Goal: Communication & Community: Answer question/provide support

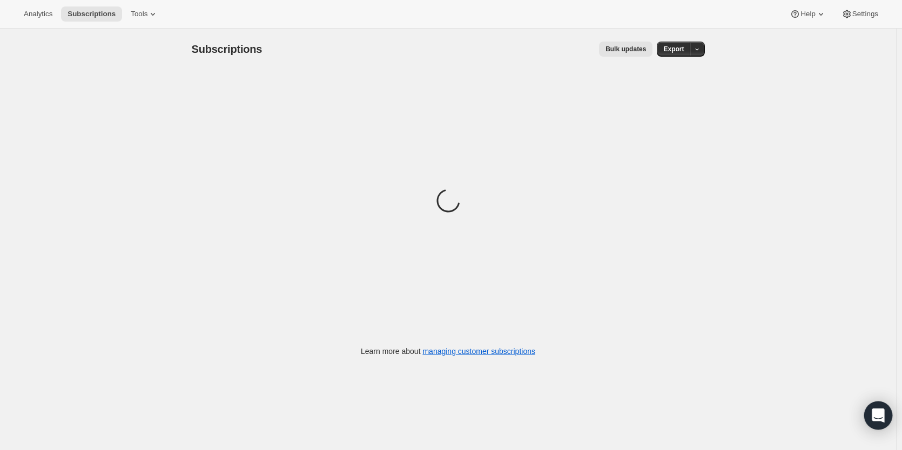
click at [870, 417] on div "Open Intercom Messenger" at bounding box center [878, 416] width 29 height 29
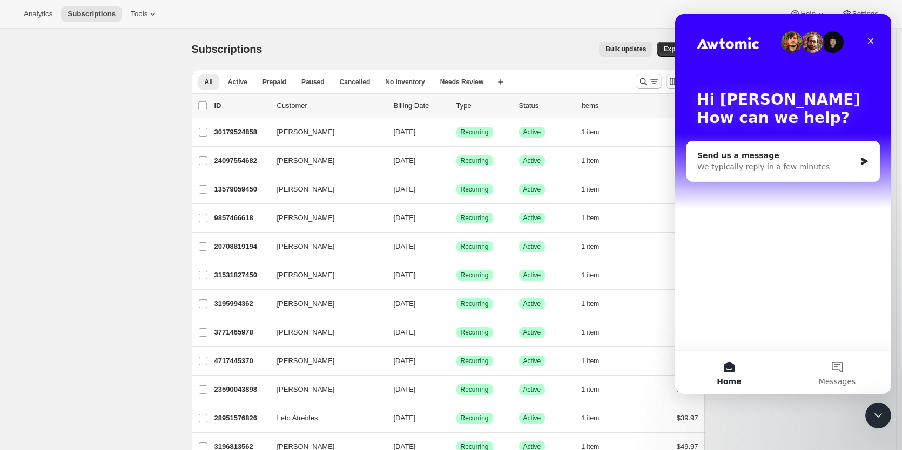
click at [832, 164] on div "We typically reply in a few minutes" at bounding box center [776, 166] width 158 height 11
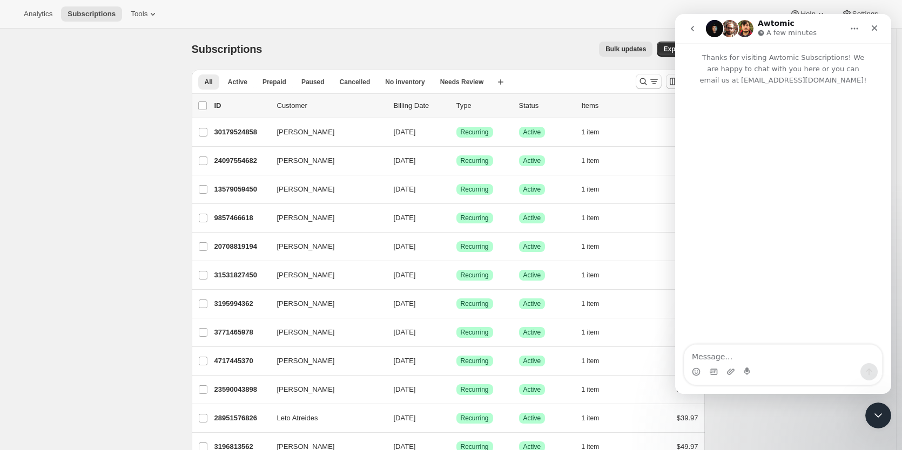
click at [688, 29] on icon "go back" at bounding box center [692, 28] width 9 height 9
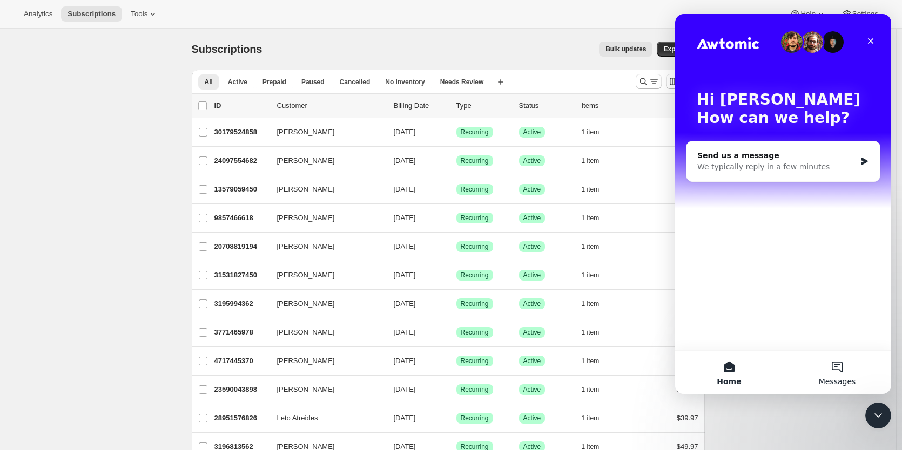
click at [839, 367] on button "Messages" at bounding box center [837, 372] width 108 height 43
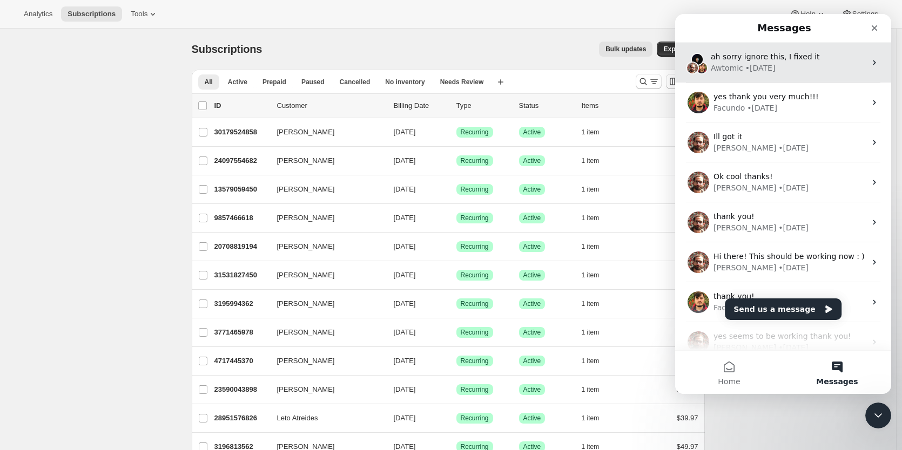
click at [823, 65] on div "Awtomic • [DATE]" at bounding box center [788, 68] width 155 height 11
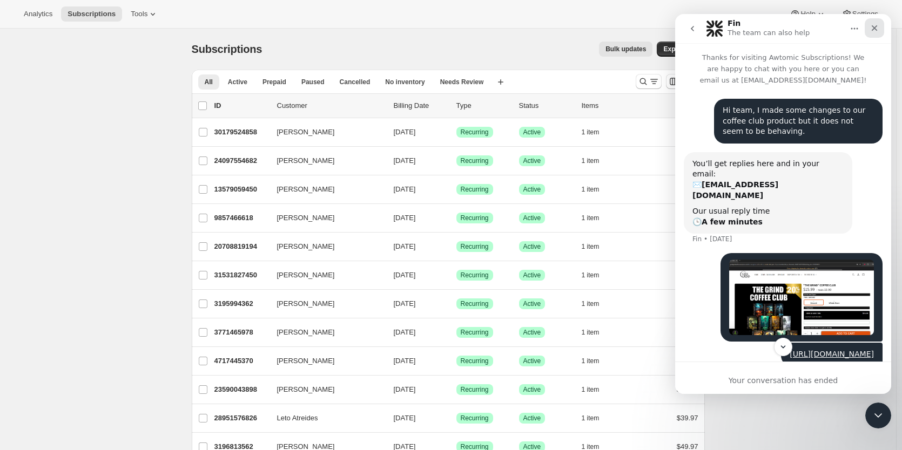
click at [876, 29] on icon "Close" at bounding box center [874, 28] width 9 height 9
